Goal: Information Seeking & Learning: Learn about a topic

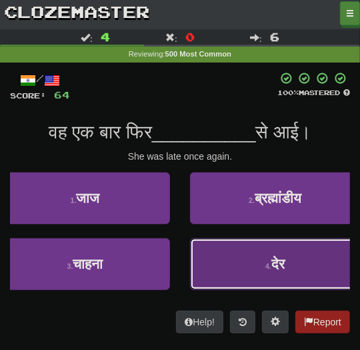
click at [245, 250] on button "4 . [GEOGRAPHIC_DATA]" at bounding box center [275, 264] width 170 height 52
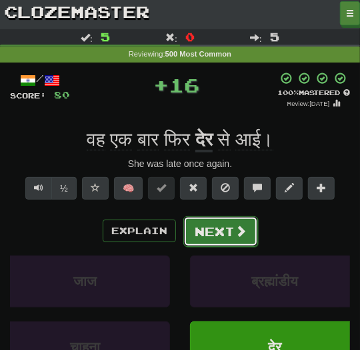
click at [243, 230] on span at bounding box center [240, 231] width 12 height 12
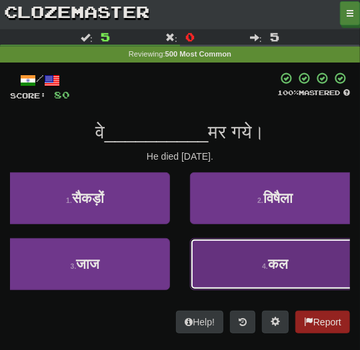
click at [250, 266] on button "4 . [GEOGRAPHIC_DATA]" at bounding box center [275, 264] width 170 height 52
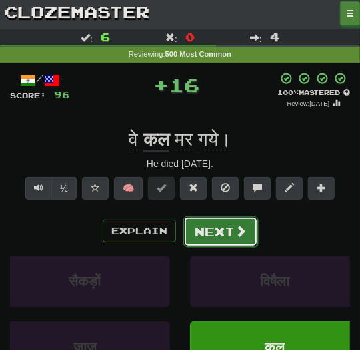
click at [238, 238] on button "Next" at bounding box center [220, 231] width 75 height 31
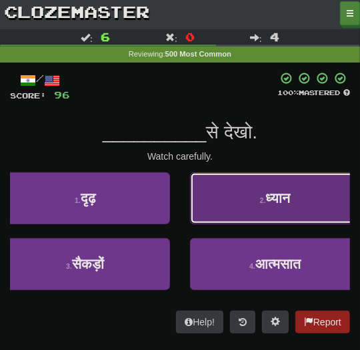
click at [262, 211] on button "2 . ध्यान" at bounding box center [275, 199] width 170 height 52
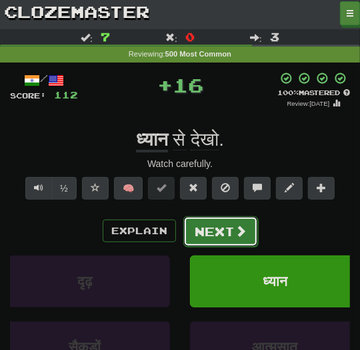
click at [239, 228] on span at bounding box center [240, 231] width 12 height 12
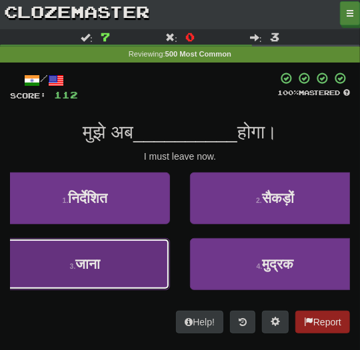
click at [122, 258] on button "3 . जाना" at bounding box center [85, 264] width 170 height 52
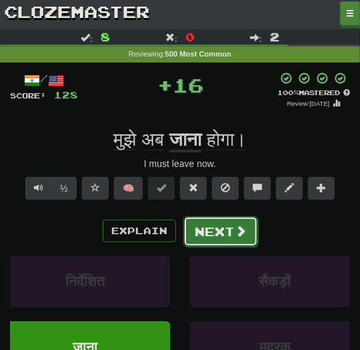
click at [220, 233] on button "Next" at bounding box center [220, 231] width 75 height 31
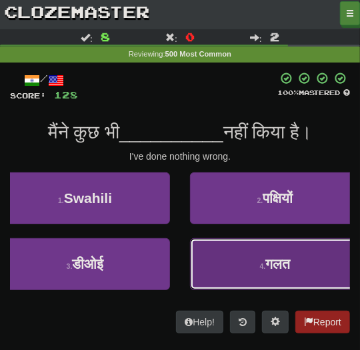
click at [250, 254] on button "4 . गलत" at bounding box center [275, 264] width 170 height 52
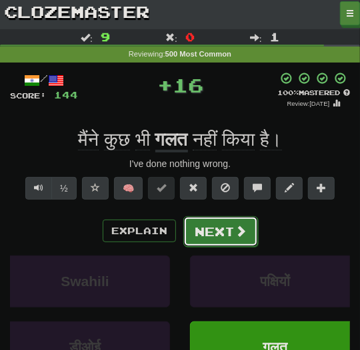
click at [228, 228] on button "Next" at bounding box center [220, 231] width 75 height 31
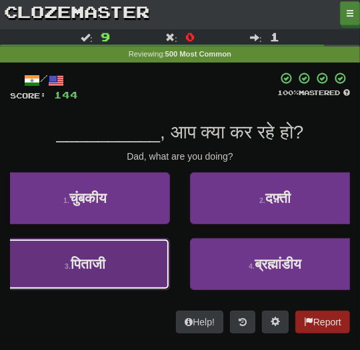
click at [155, 258] on button "3 . पिताजी" at bounding box center [85, 264] width 170 height 52
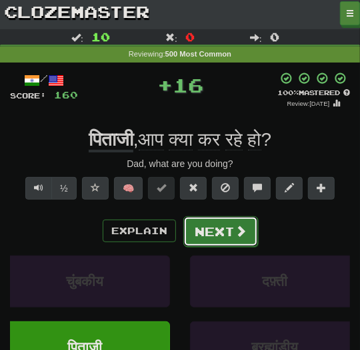
click at [213, 238] on button "Next" at bounding box center [220, 231] width 75 height 31
